Goal: Task Accomplishment & Management: Manage account settings

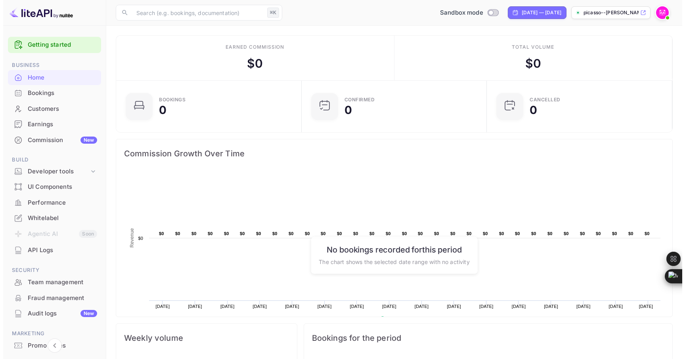
scroll to position [123, 175]
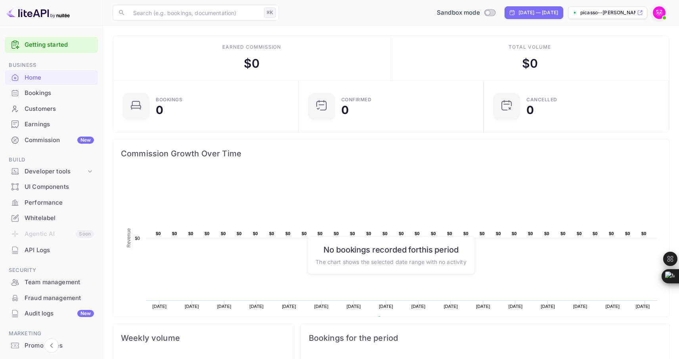
click at [659, 11] on img at bounding box center [659, 12] width 13 height 13
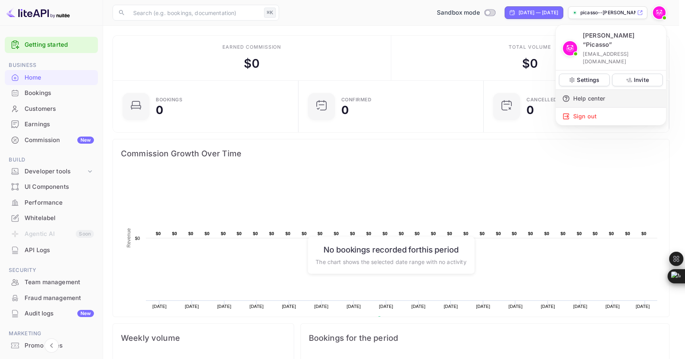
click at [578, 90] on div "Help center" at bounding box center [611, 98] width 110 height 17
click at [587, 90] on div "Help center" at bounding box center [611, 98] width 110 height 17
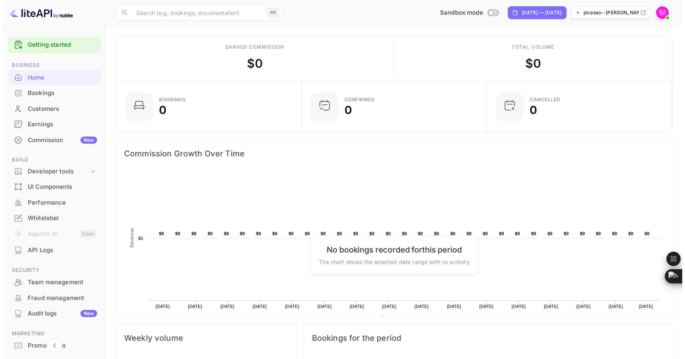
scroll to position [123, 175]
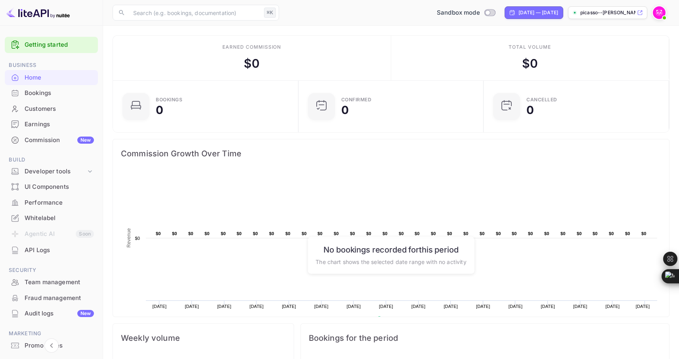
click at [656, 14] on img at bounding box center [659, 12] width 13 height 13
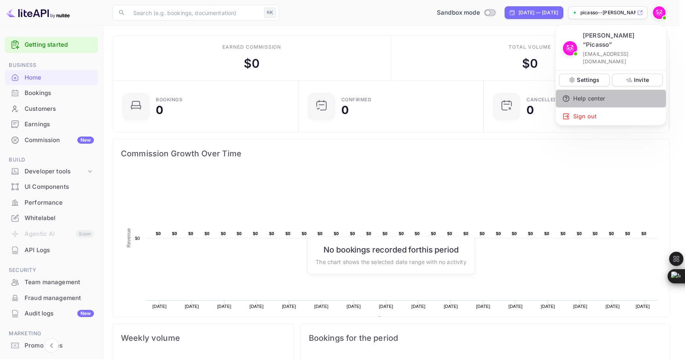
click at [593, 90] on div "Help center" at bounding box center [611, 98] width 110 height 17
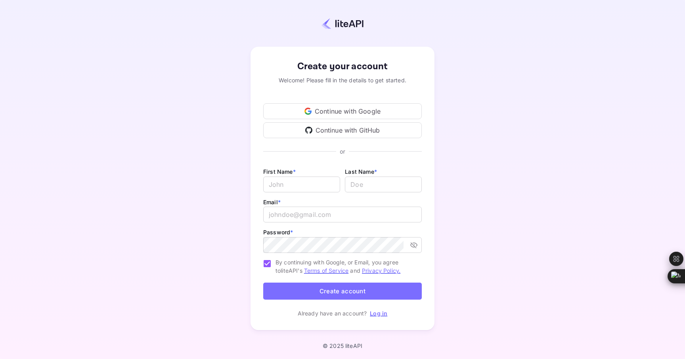
click at [347, 112] on div "Continue with Google" at bounding box center [342, 111] width 159 height 16
click at [375, 312] on link "Log in" at bounding box center [378, 313] width 17 height 7
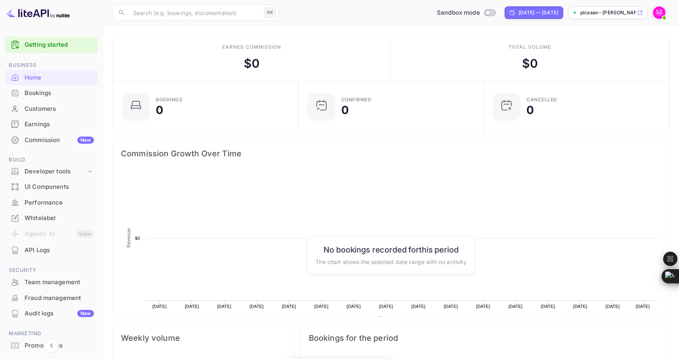
scroll to position [123, 175]
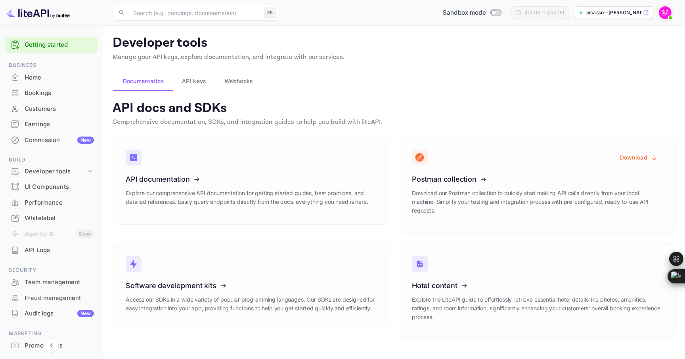
click at [197, 83] on span "API keys" at bounding box center [194, 81] width 24 height 10
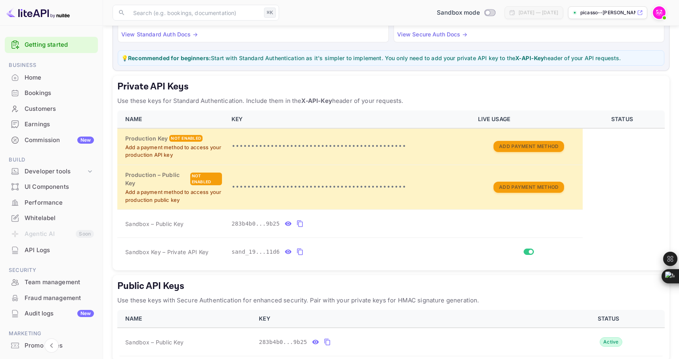
scroll to position [132, 0]
